Goal: Information Seeking & Learning: Learn about a topic

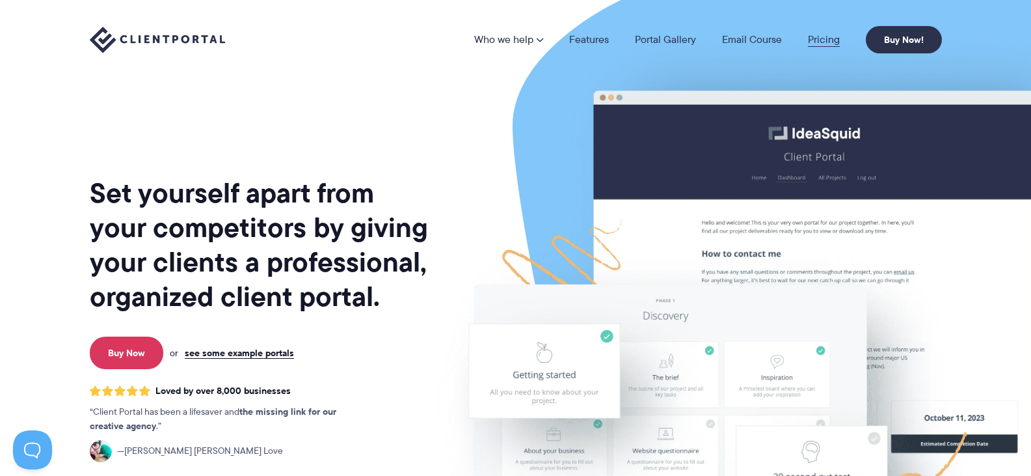
click at [815, 36] on link "Pricing" at bounding box center [824, 39] width 32 height 10
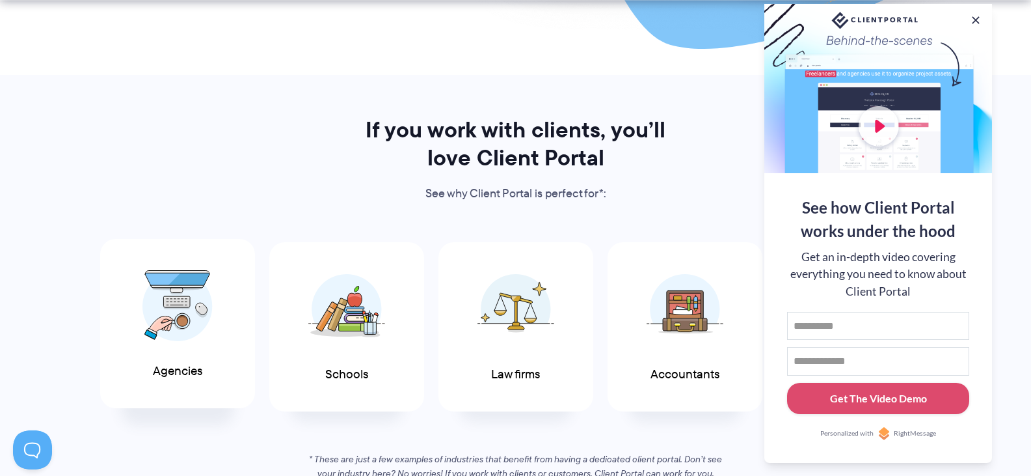
scroll to position [586, 0]
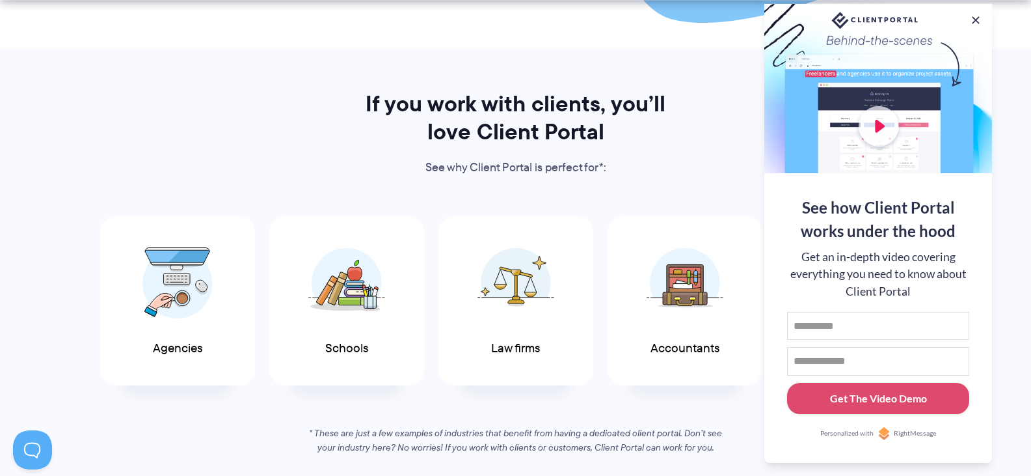
click at [879, 122] on div at bounding box center [879, 88] width 228 height 169
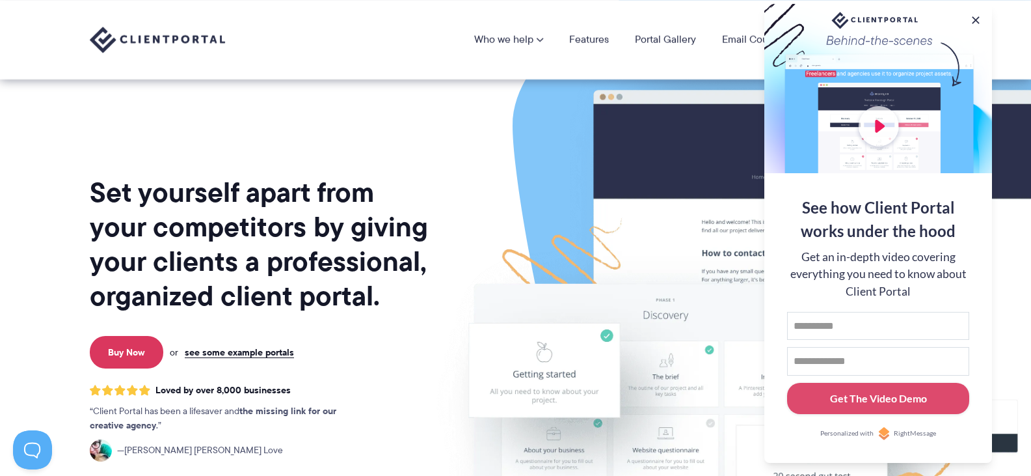
scroll to position [0, 0]
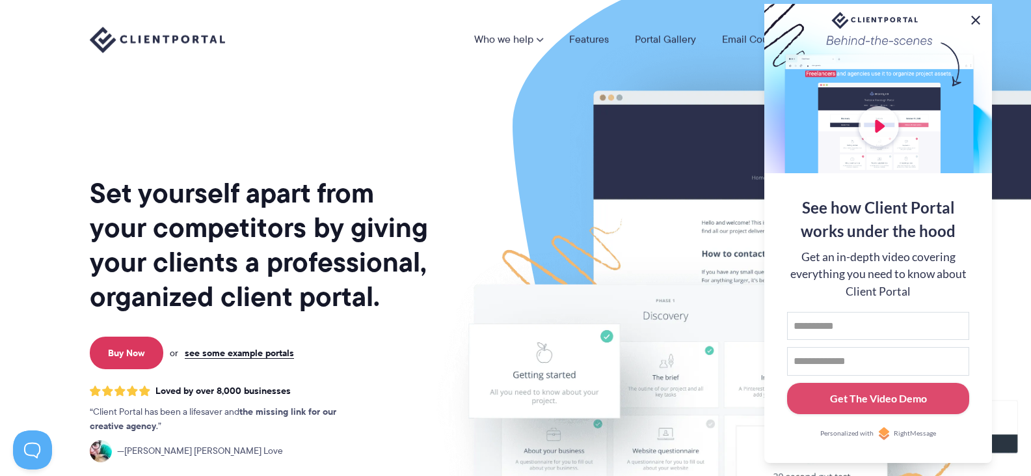
click at [978, 15] on button at bounding box center [976, 20] width 16 height 16
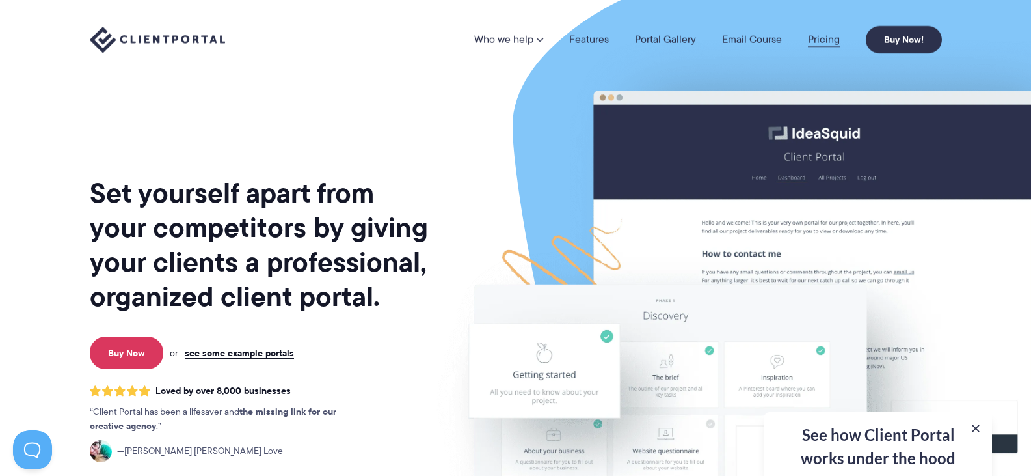
click at [818, 39] on link "Pricing" at bounding box center [824, 39] width 32 height 10
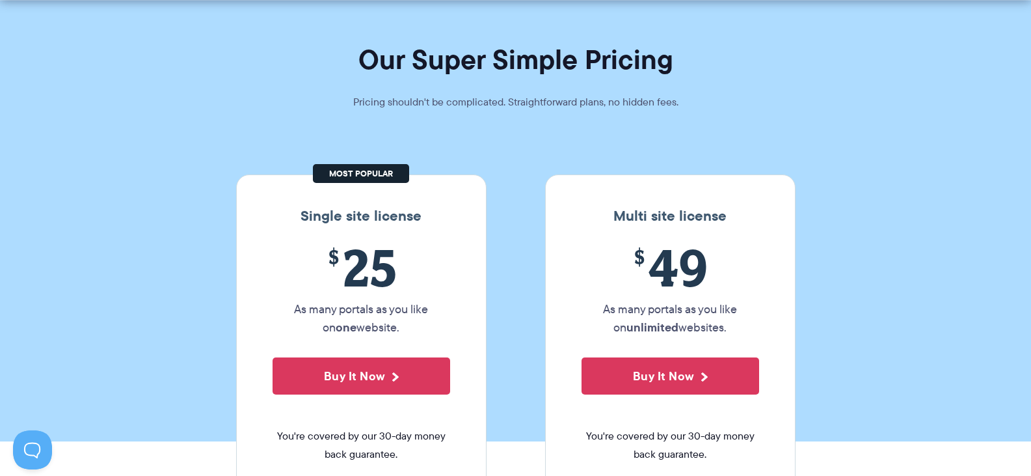
scroll to position [65, 0]
